Goal: Check status: Check status

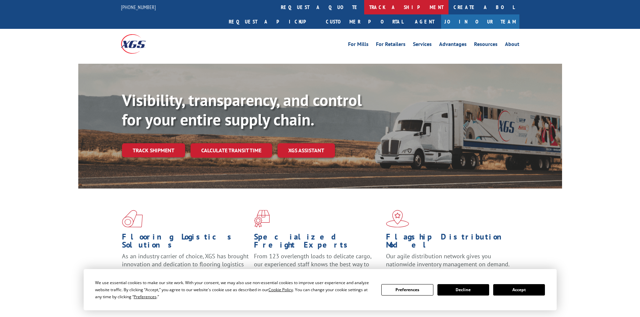
click at [364, 4] on link "track a shipment" at bounding box center [406, 7] width 84 height 14
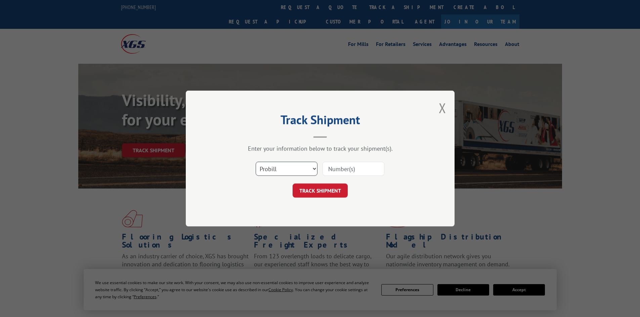
click at [309, 168] on select "Select category... Probill BOL PO" at bounding box center [287, 169] width 62 height 14
select select "bol"
click at [256, 162] on select "Select category... Probill BOL PO" at bounding box center [287, 169] width 62 height 14
click at [339, 170] on input at bounding box center [353, 169] width 62 height 14
paste input "5999628"
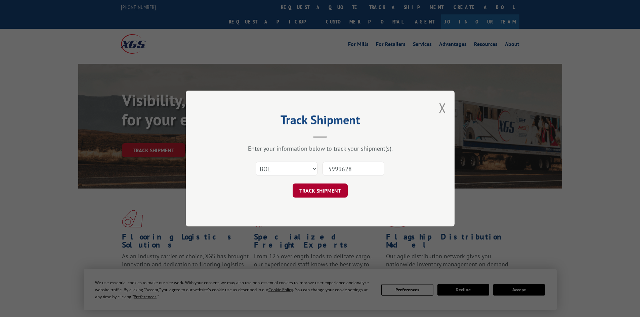
type input "5999628"
click at [343, 189] on button "TRACK SHIPMENT" at bounding box center [320, 191] width 55 height 14
